Goal: Task Accomplishment & Management: Use online tool/utility

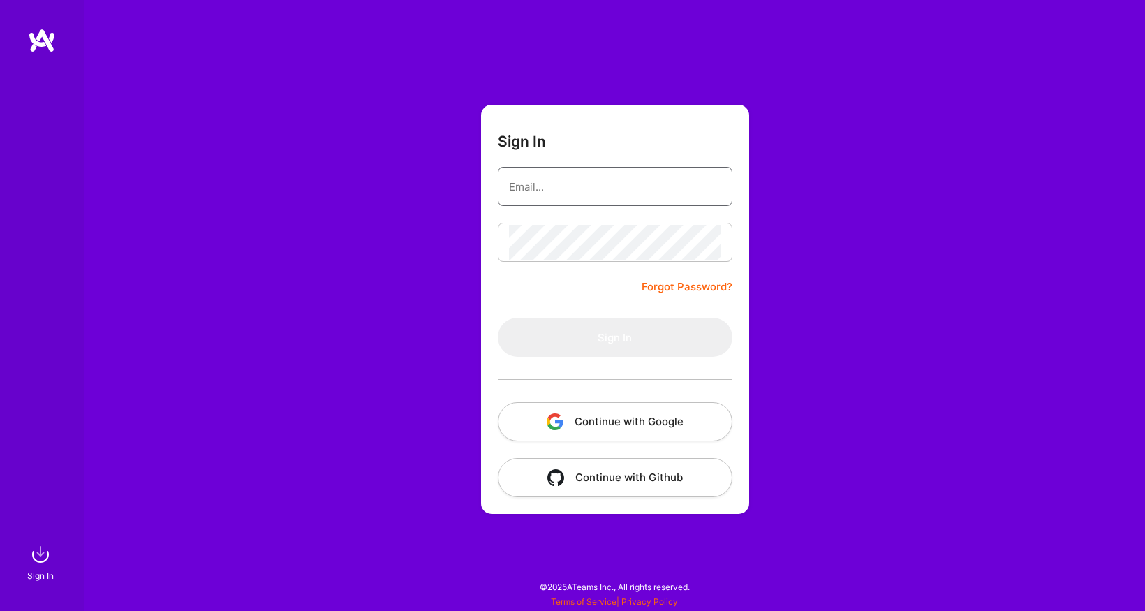
type input "[EMAIL_ADDRESS][DOMAIN_NAME]"
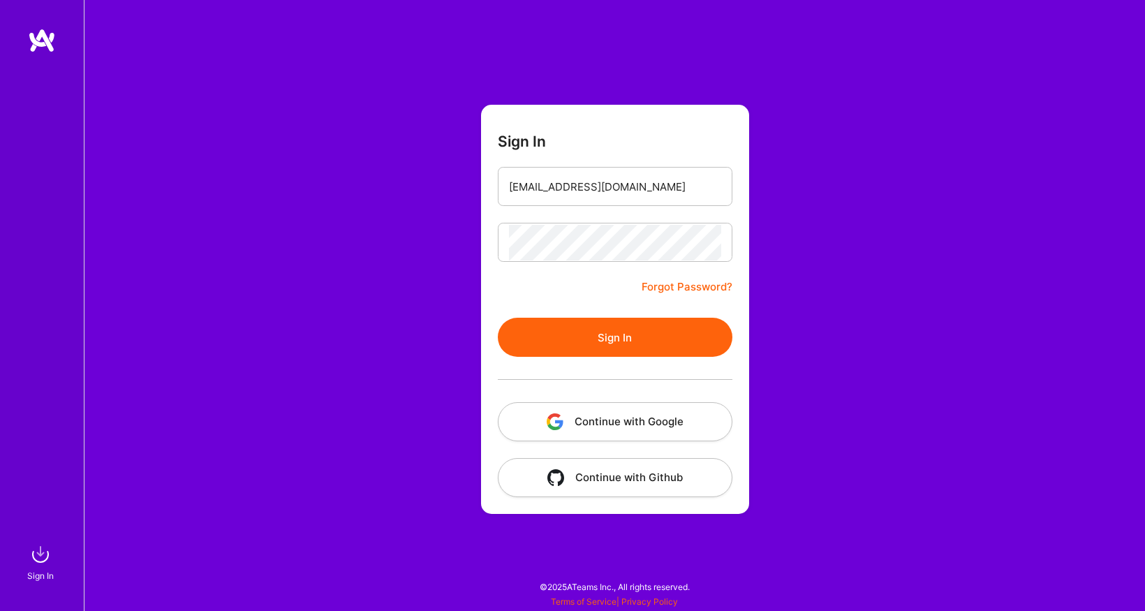
click at [568, 303] on form "Sign In [EMAIL_ADDRESS][DOMAIN_NAME] Forgot Password? Sign In Continue with Goo…" at bounding box center [615, 309] width 268 height 409
click at [568, 335] on button "Sign In" at bounding box center [615, 337] width 235 height 39
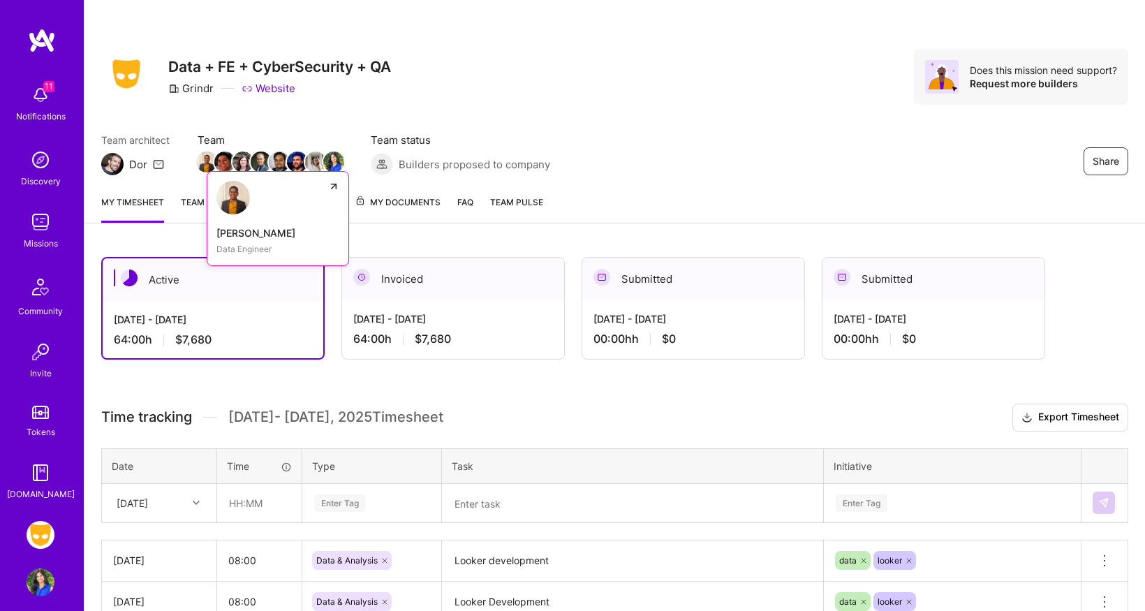
click at [206, 162] on img at bounding box center [206, 161] width 21 height 21
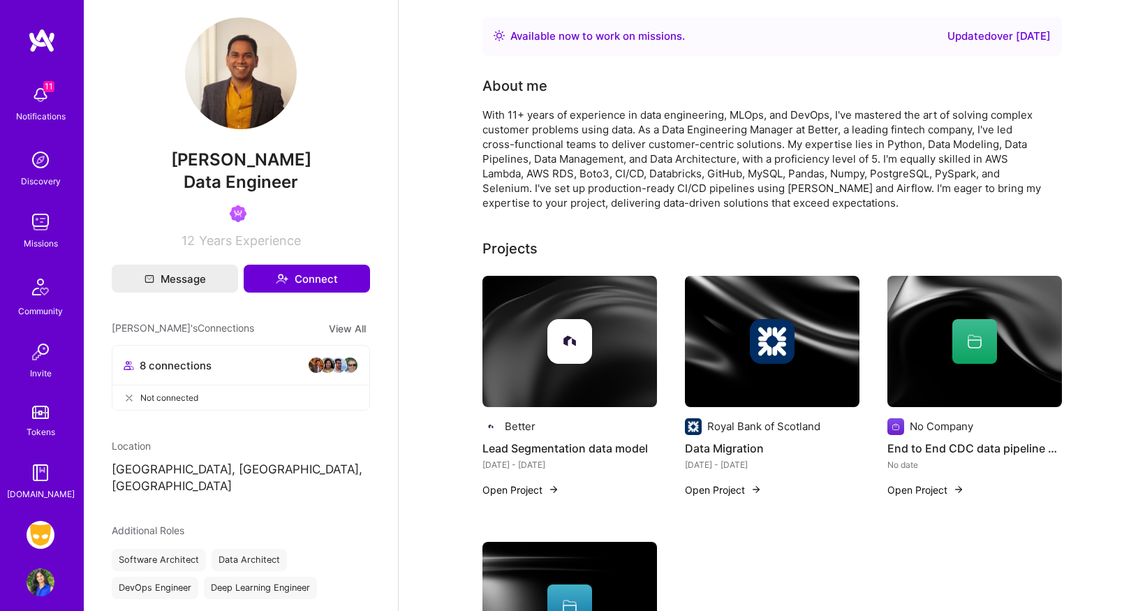
click at [44, 542] on img at bounding box center [41, 535] width 28 height 28
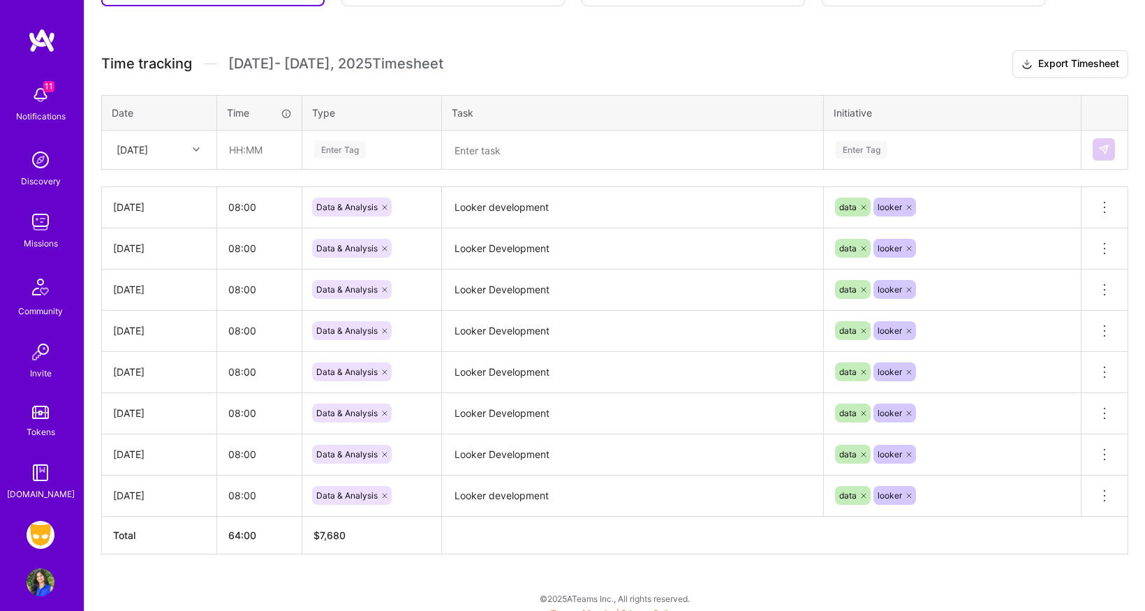
scroll to position [364, 0]
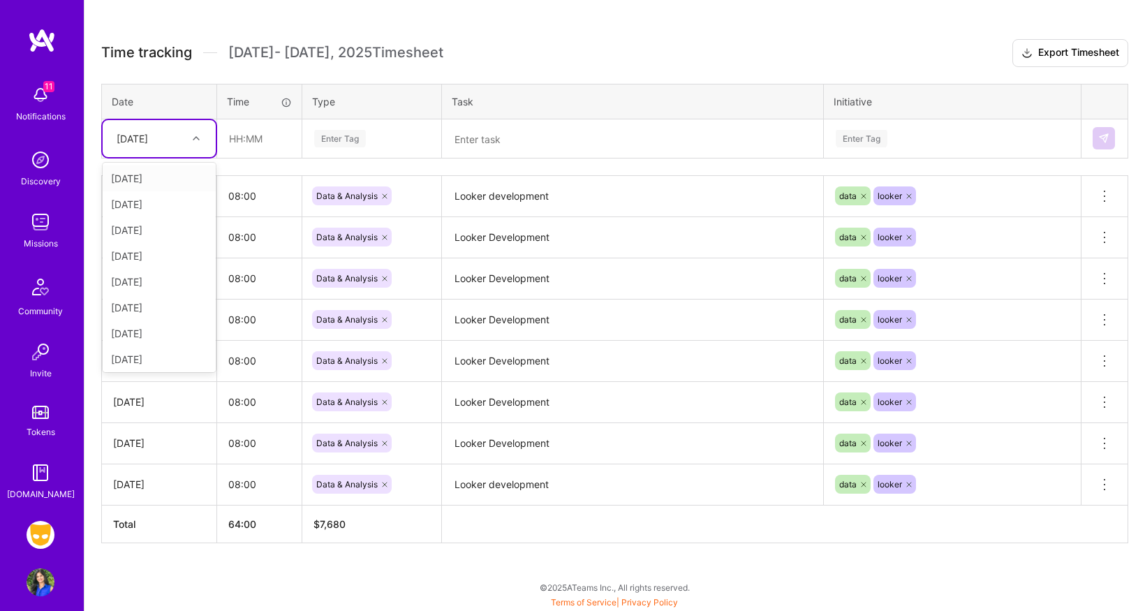
click at [193, 135] on icon at bounding box center [196, 138] width 7 height 7
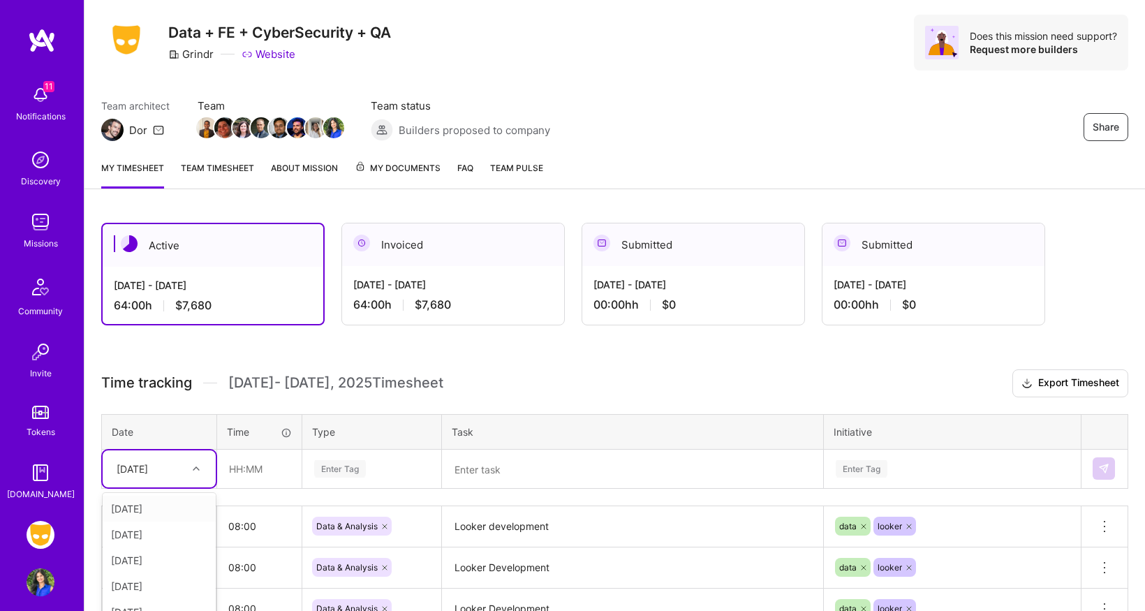
scroll to position [33, 0]
